Goal: Task Accomplishment & Management: Complete application form

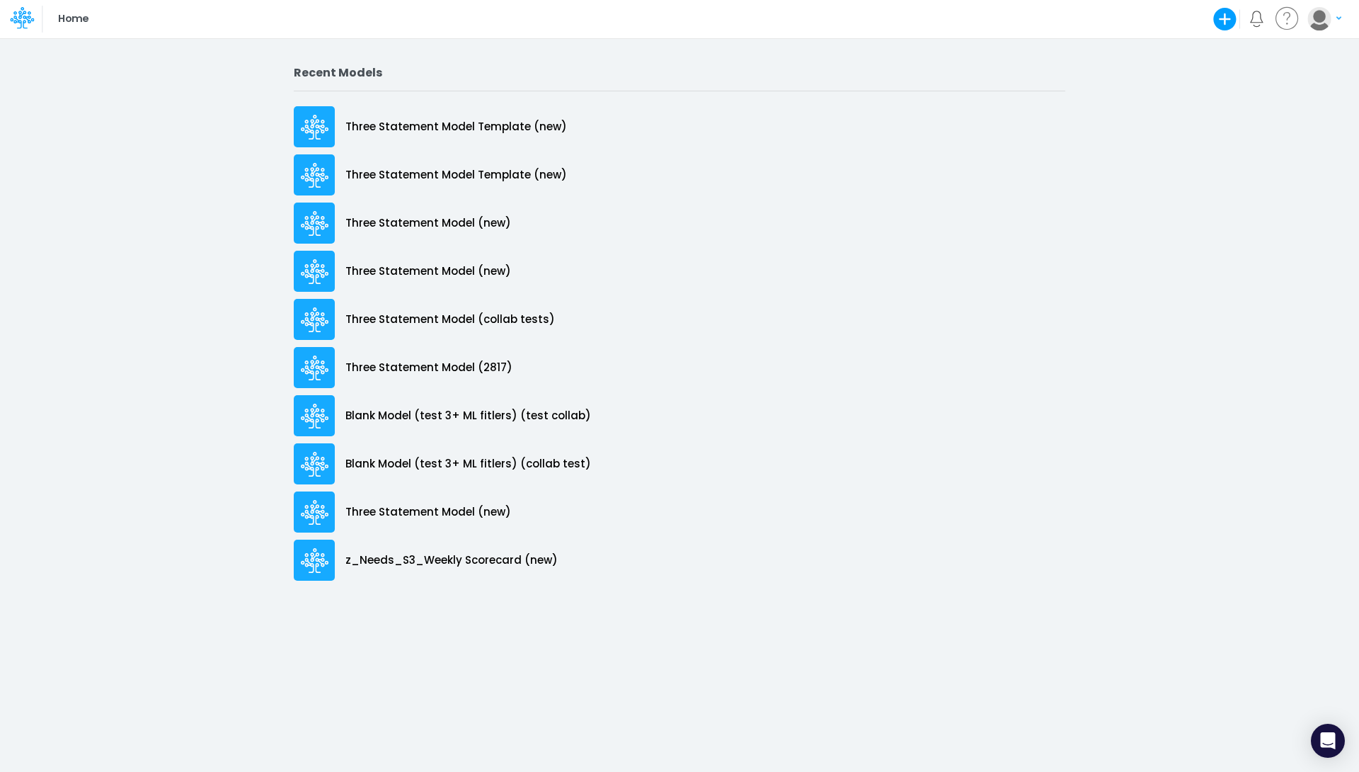
click at [1339, 23] on button "button" at bounding box center [1324, 18] width 35 height 25
click at [1291, 80] on button "Log out" at bounding box center [1267, 83] width 152 height 22
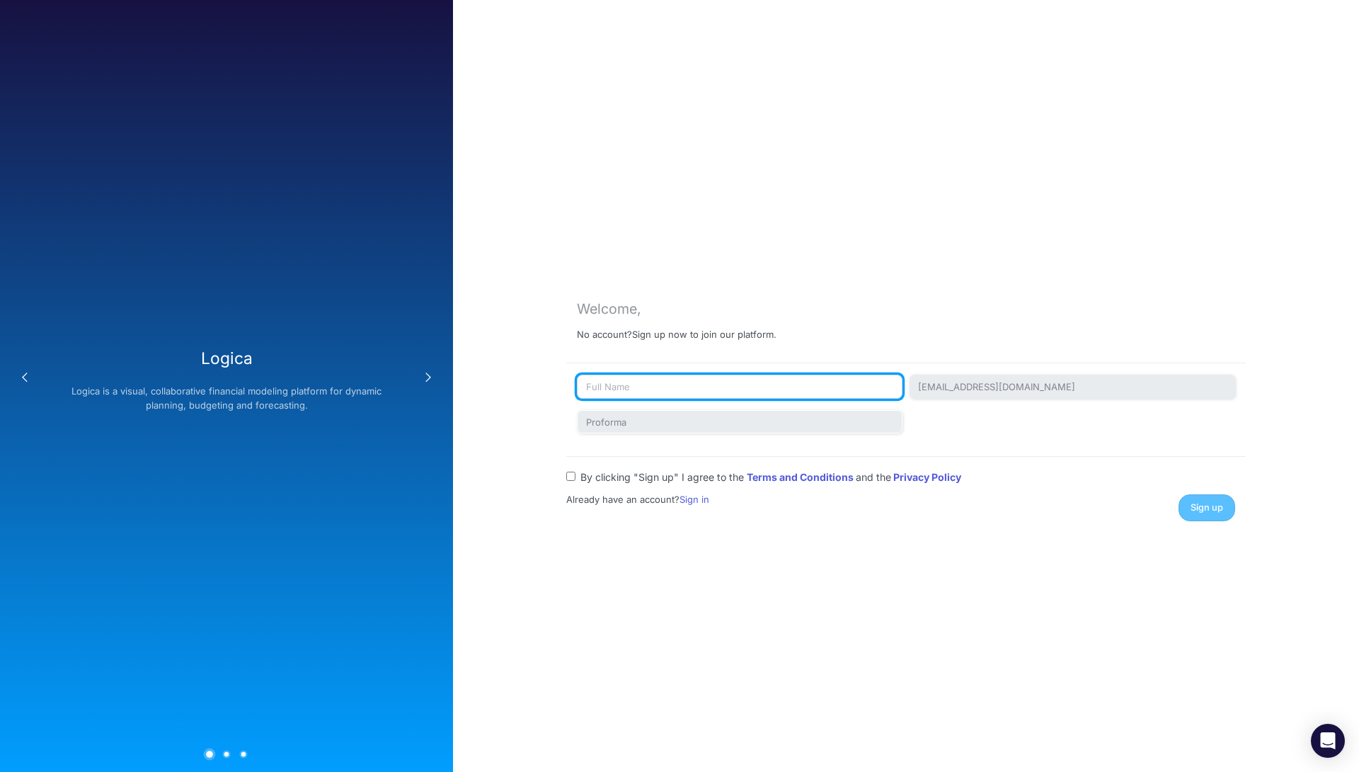
click at [762, 378] on input "text" at bounding box center [740, 387] width 326 height 24
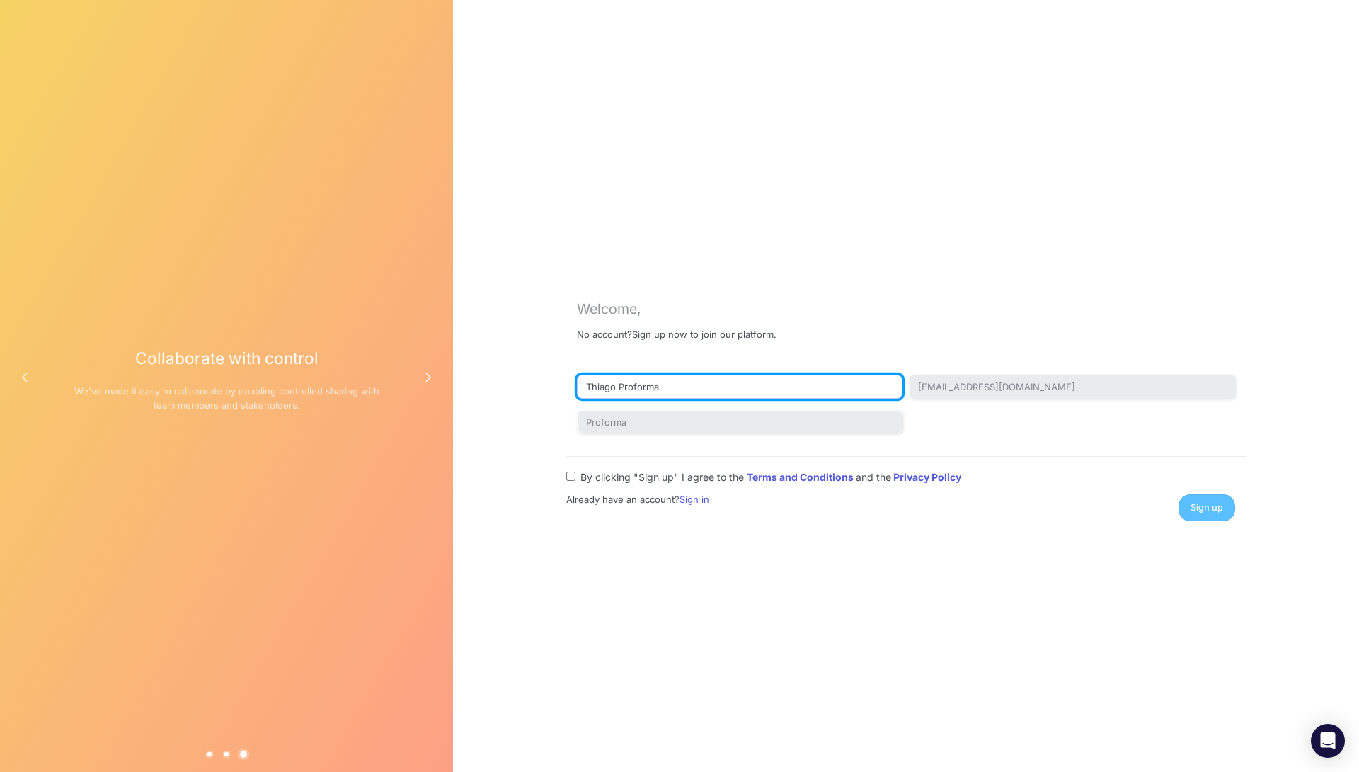
type input "Thiago Proforma"
click at [569, 475] on input "By clicking "Sign up" I agree to the Terms and Conditions and the Privacy Policy" at bounding box center [570, 476] width 9 height 9
checkbox input "true"
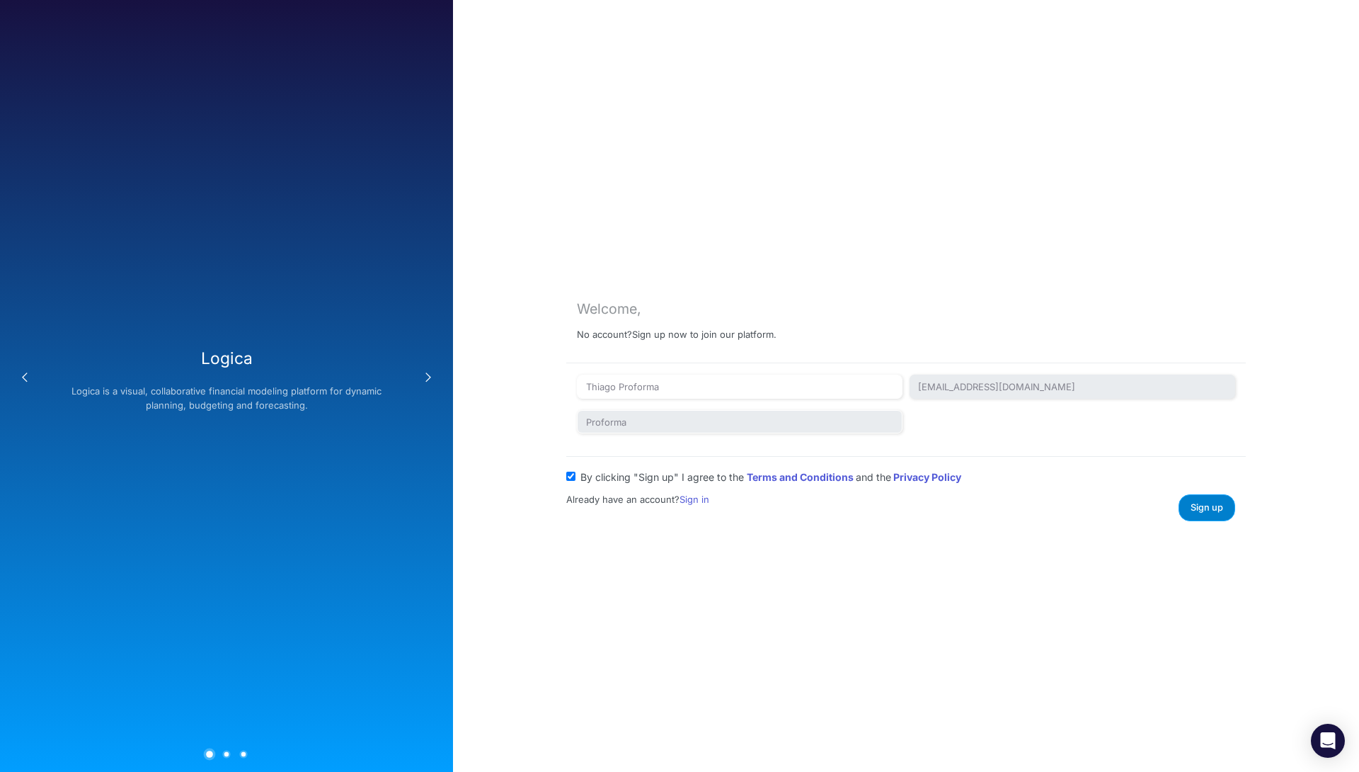
click at [1212, 507] on span "Sign up" at bounding box center [1207, 507] width 33 height 11
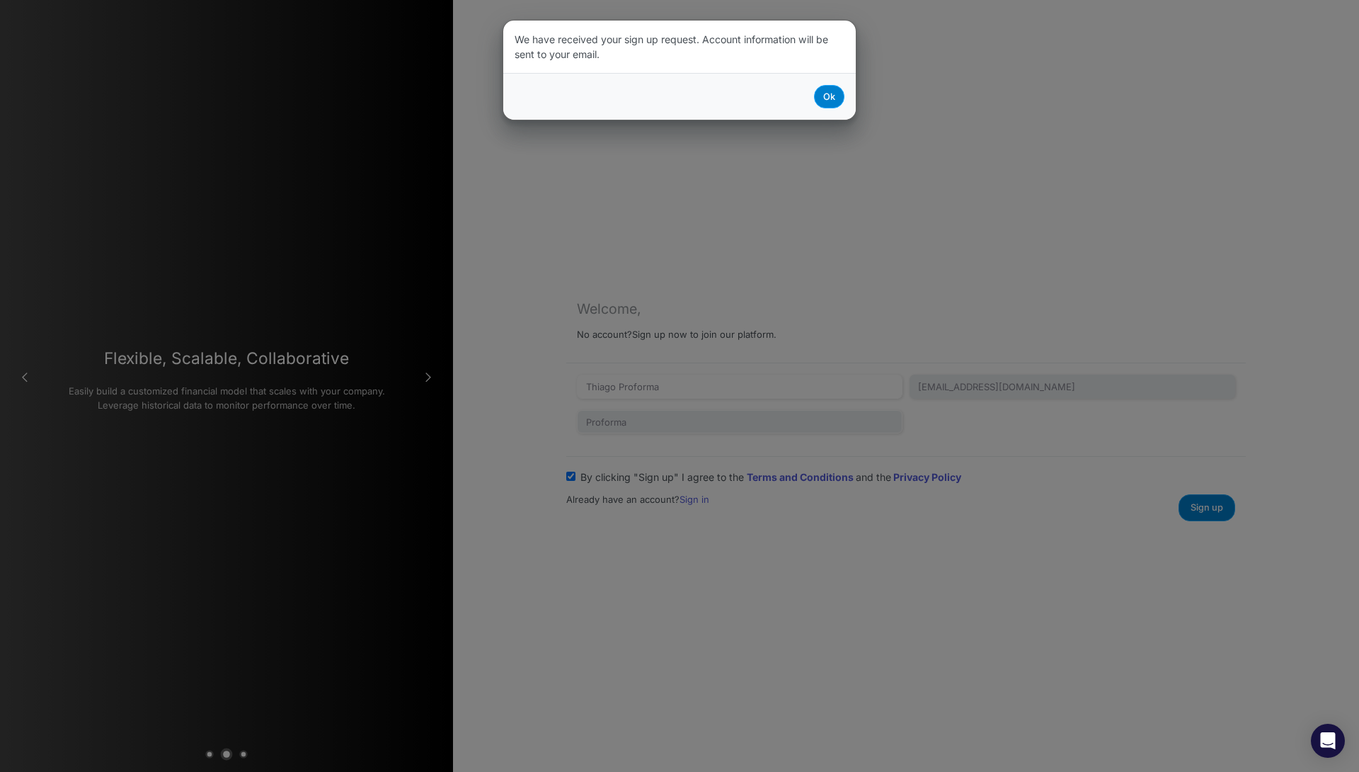
click at [835, 94] on button "Ok" at bounding box center [829, 96] width 30 height 23
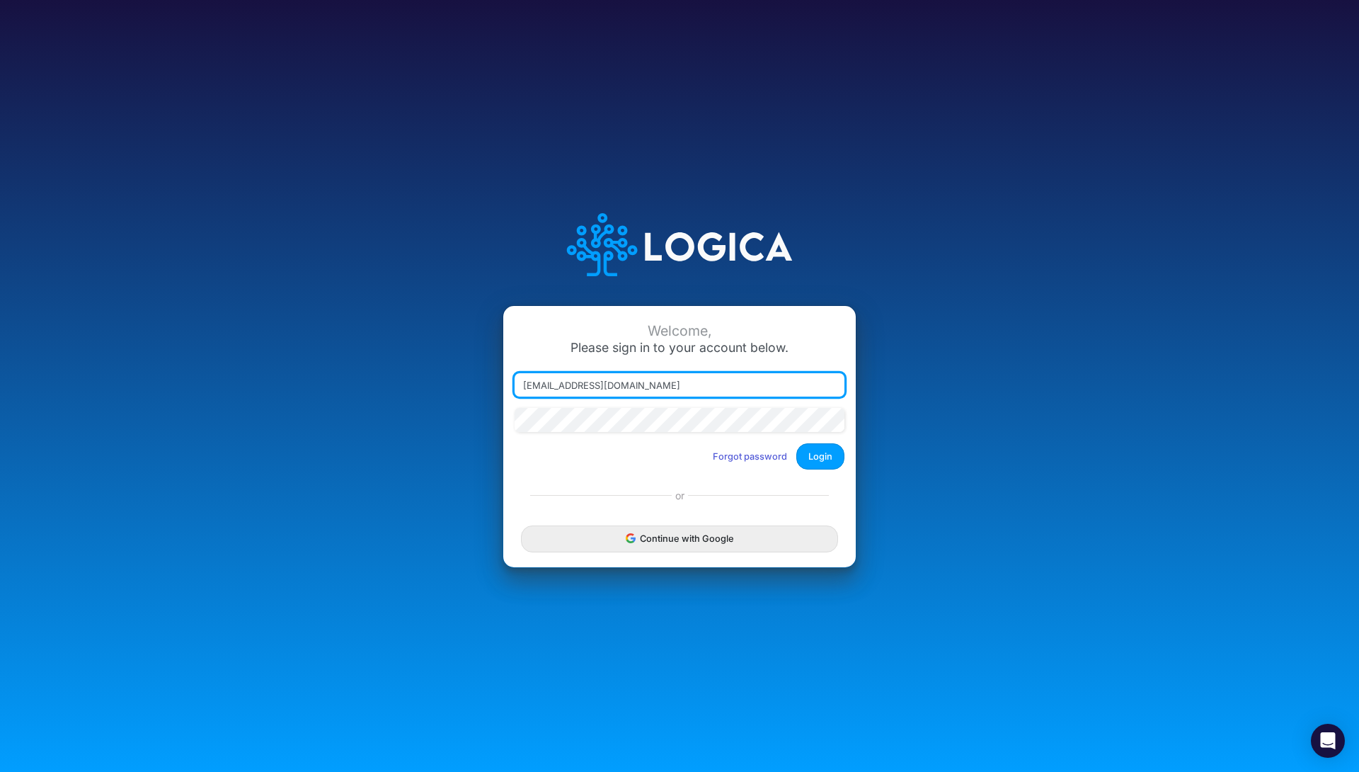
type input "[EMAIL_ADDRESS][DOMAIN_NAME]"
click at [821, 454] on button "Login" at bounding box center [820, 456] width 48 height 26
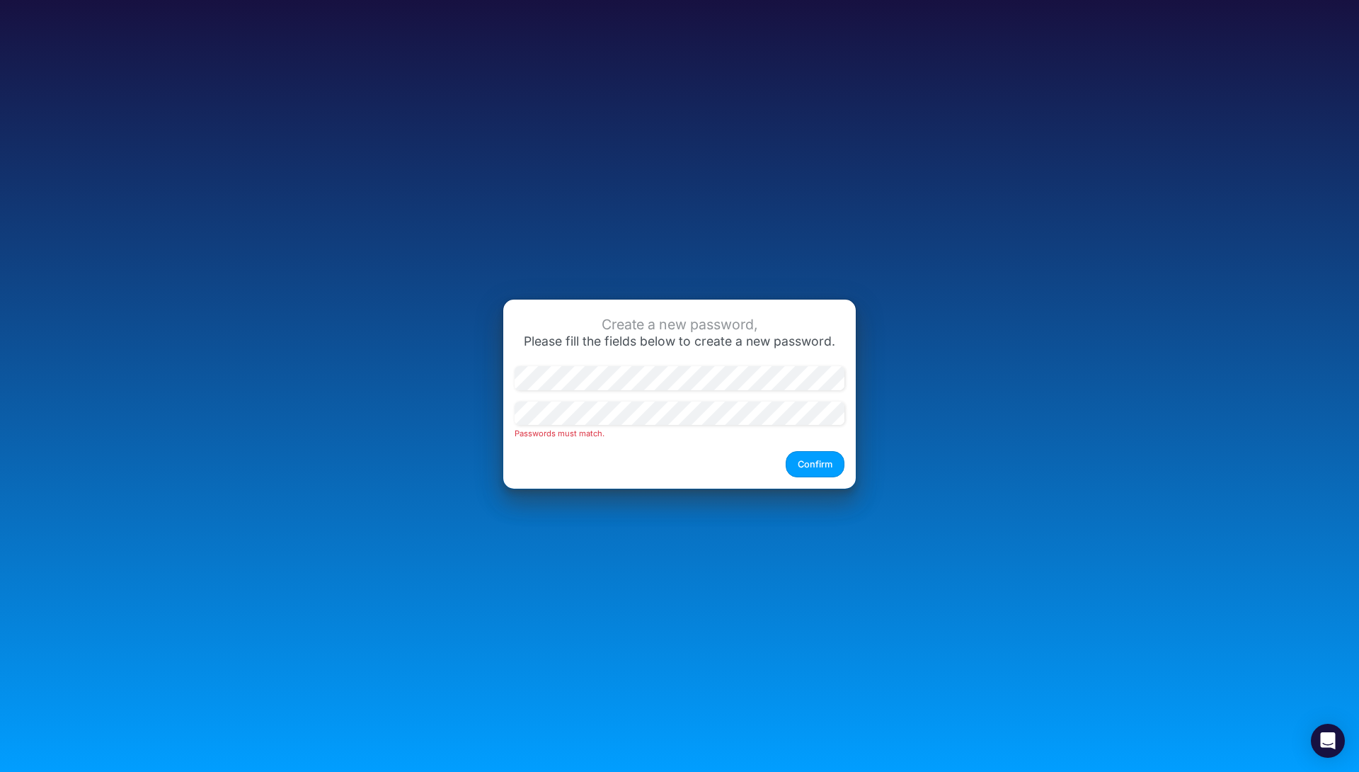
click at [544, 336] on span "Please fill the fields below to create a new password." at bounding box center [680, 340] width 312 height 15
click at [631, 425] on div "Passwords must match." at bounding box center [680, 420] width 330 height 38
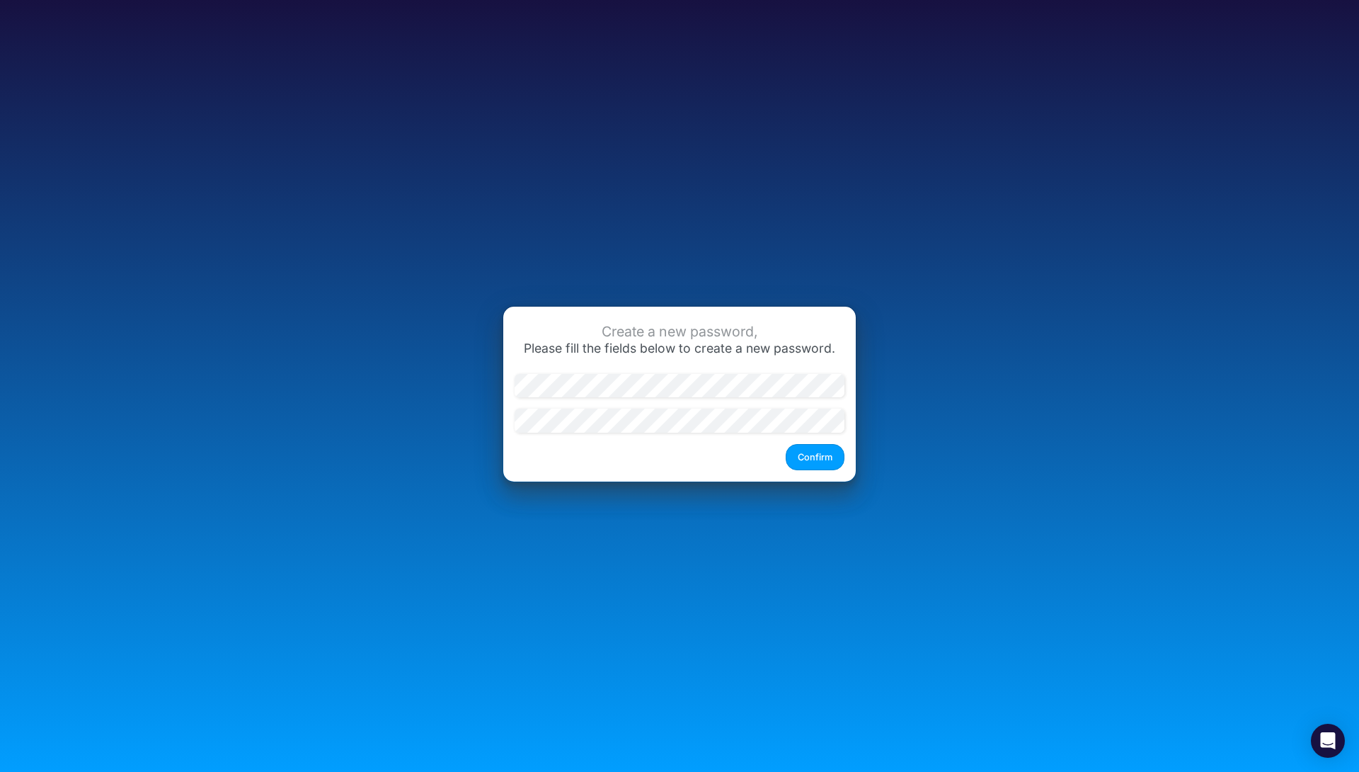
click at [642, 451] on div "Create a new password, Please fill the fields below to create a new password. C…" at bounding box center [679, 394] width 353 height 175
click at [807, 454] on button "Confirm" at bounding box center [815, 457] width 59 height 26
